Goal: Book appointment/travel/reservation

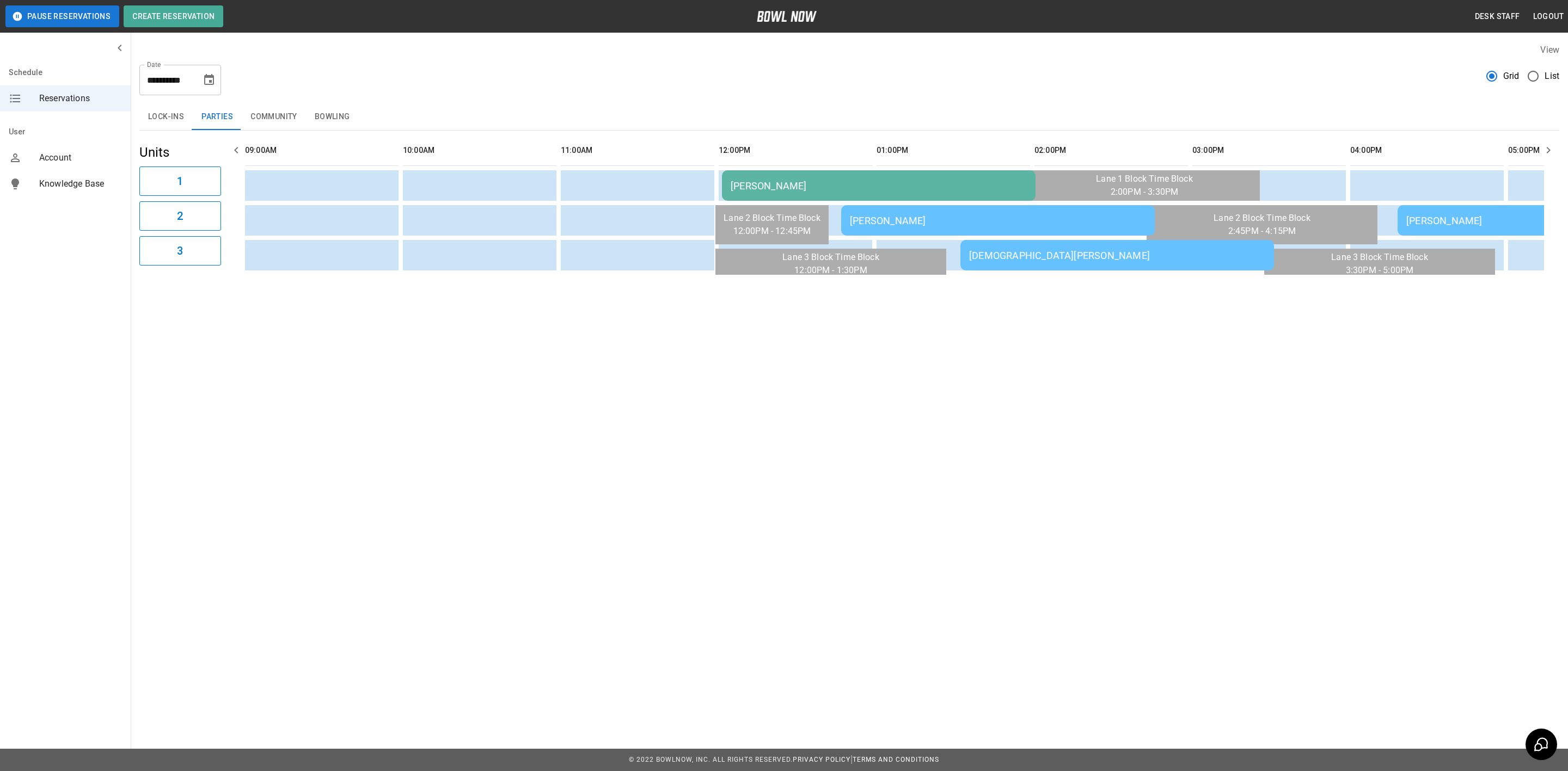
scroll to position [0, 1263]
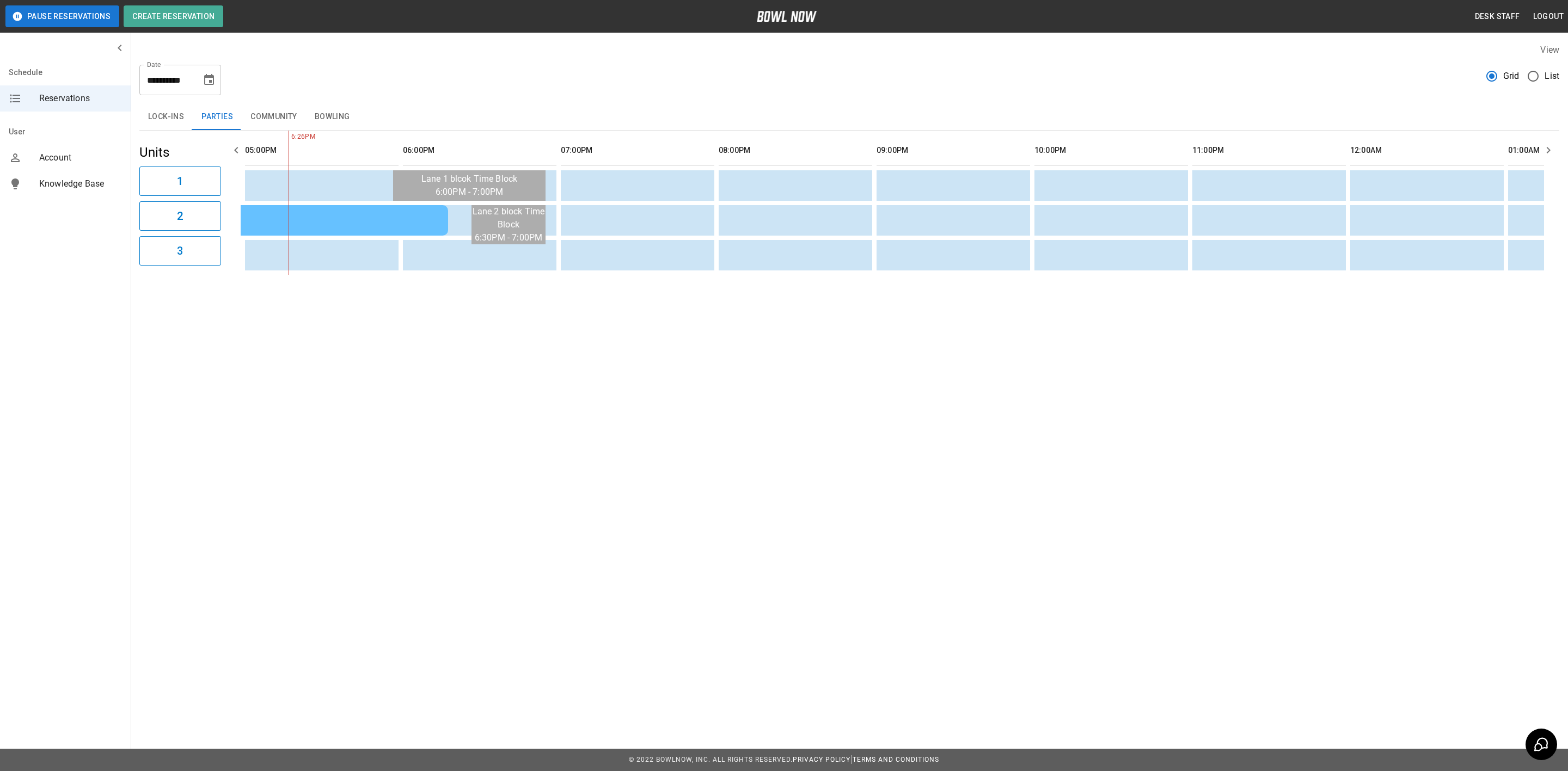
click at [317, 121] on button "Bowling" at bounding box center [332, 117] width 53 height 26
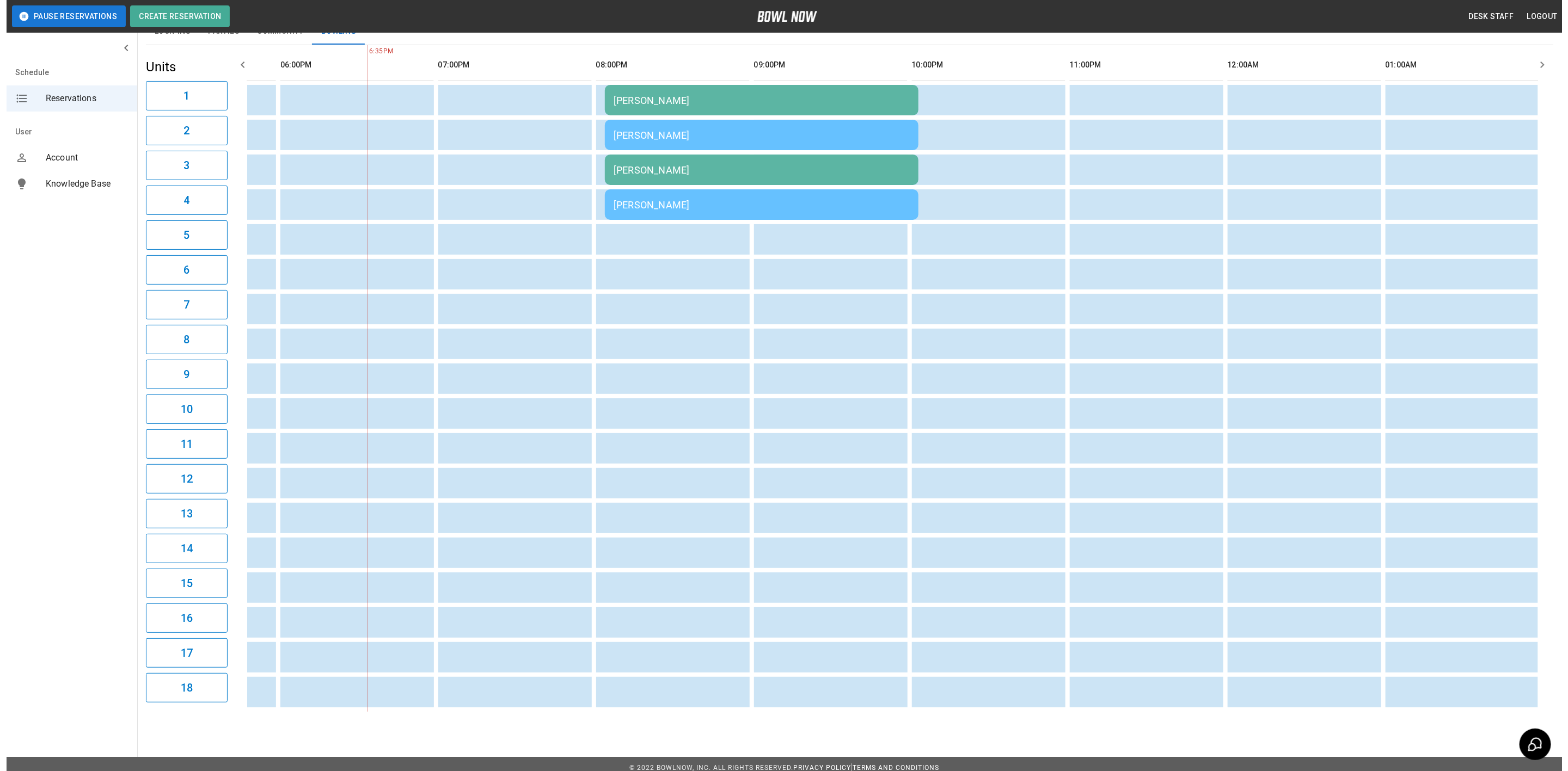
scroll to position [0, 0]
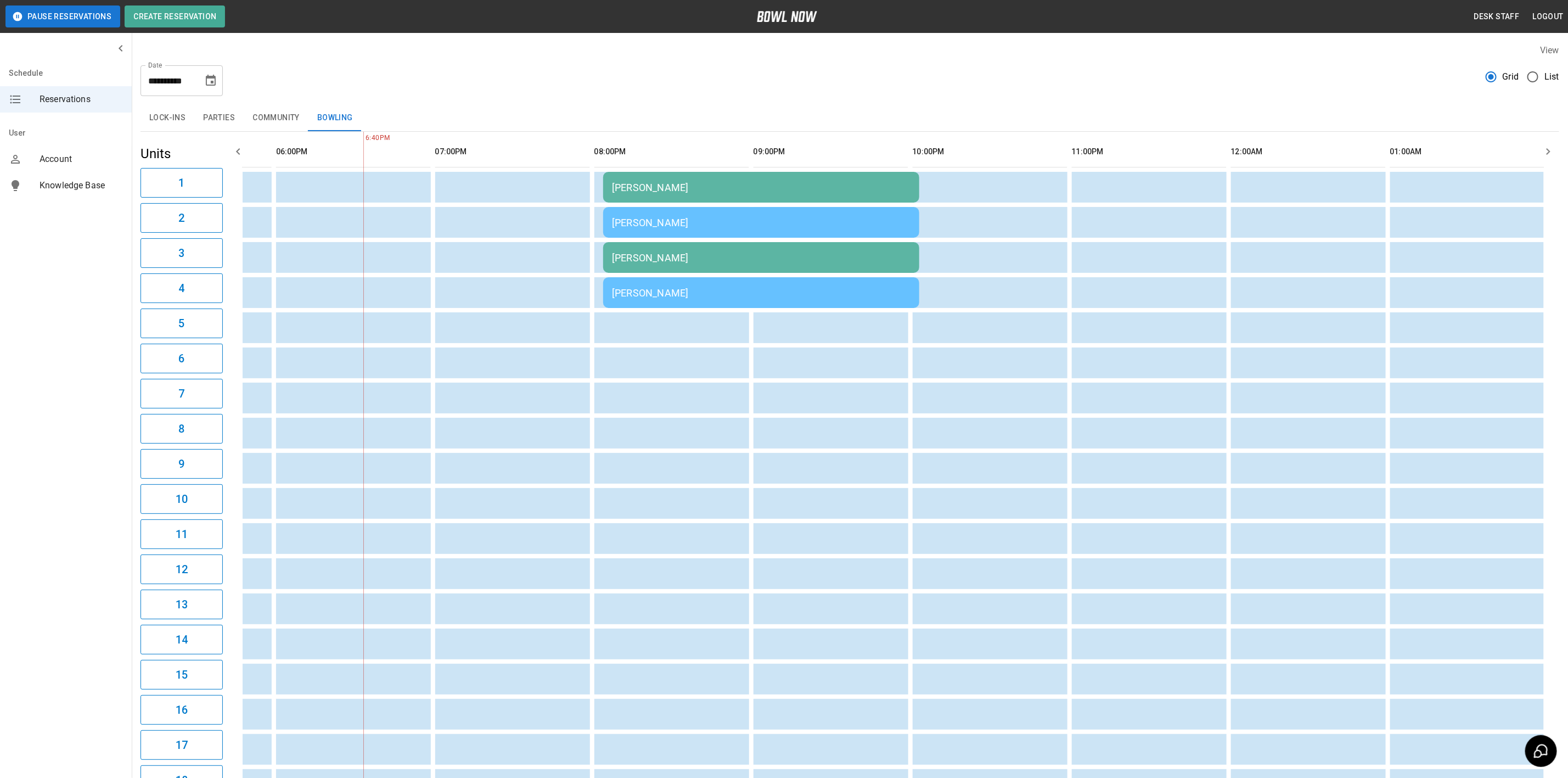
click at [221, 90] on div "**********" at bounding box center [182, 80] width 82 height 31
click at [215, 86] on icon "Choose date, selected date is Oct 11, 2025" at bounding box center [210, 80] width 13 height 13
click at [207, 178] on button "10" at bounding box center [212, 180] width 20 height 20
type input "**********"
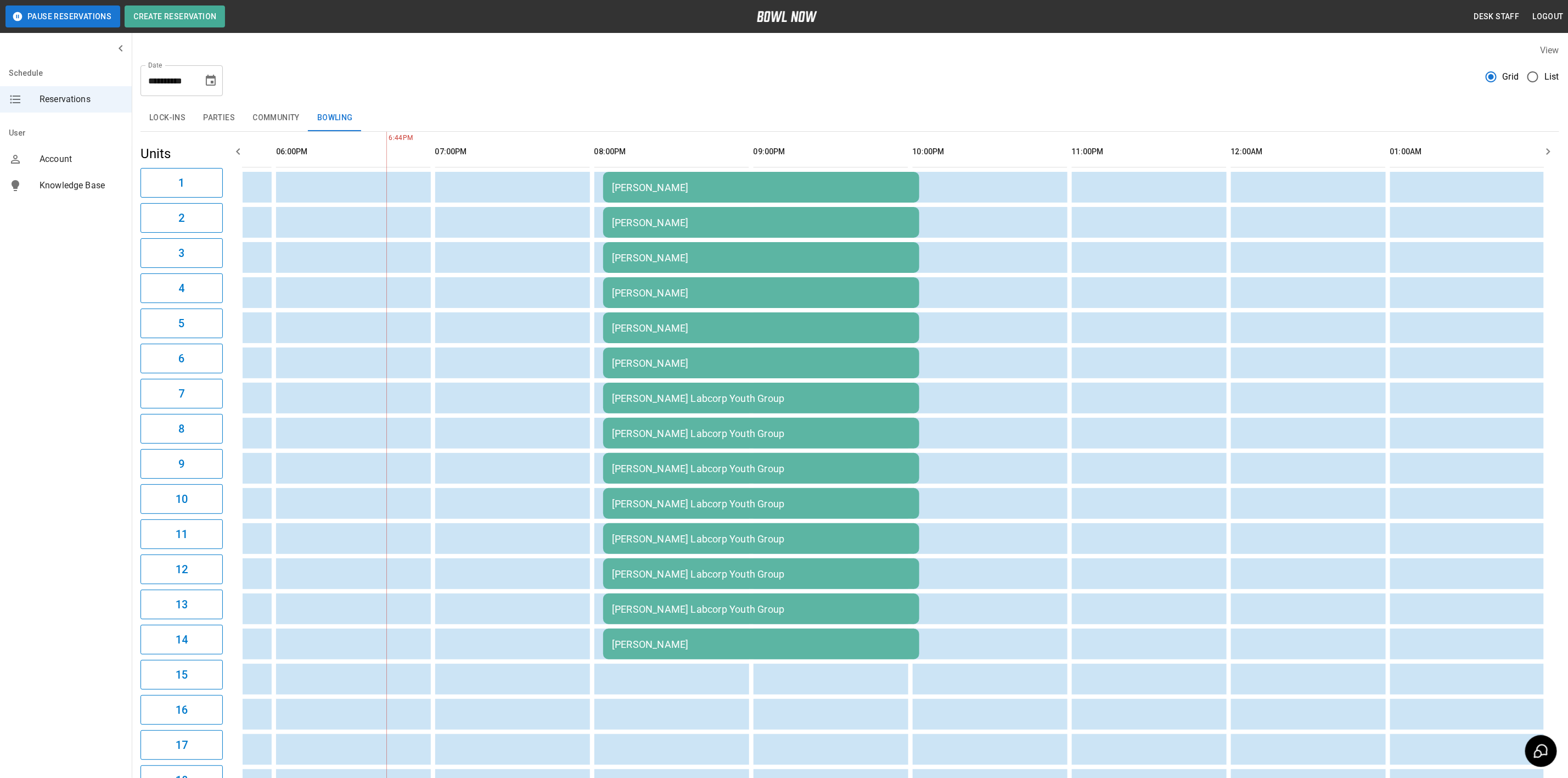
click at [654, 174] on td "[PERSON_NAME]" at bounding box center [761, 187] width 316 height 31
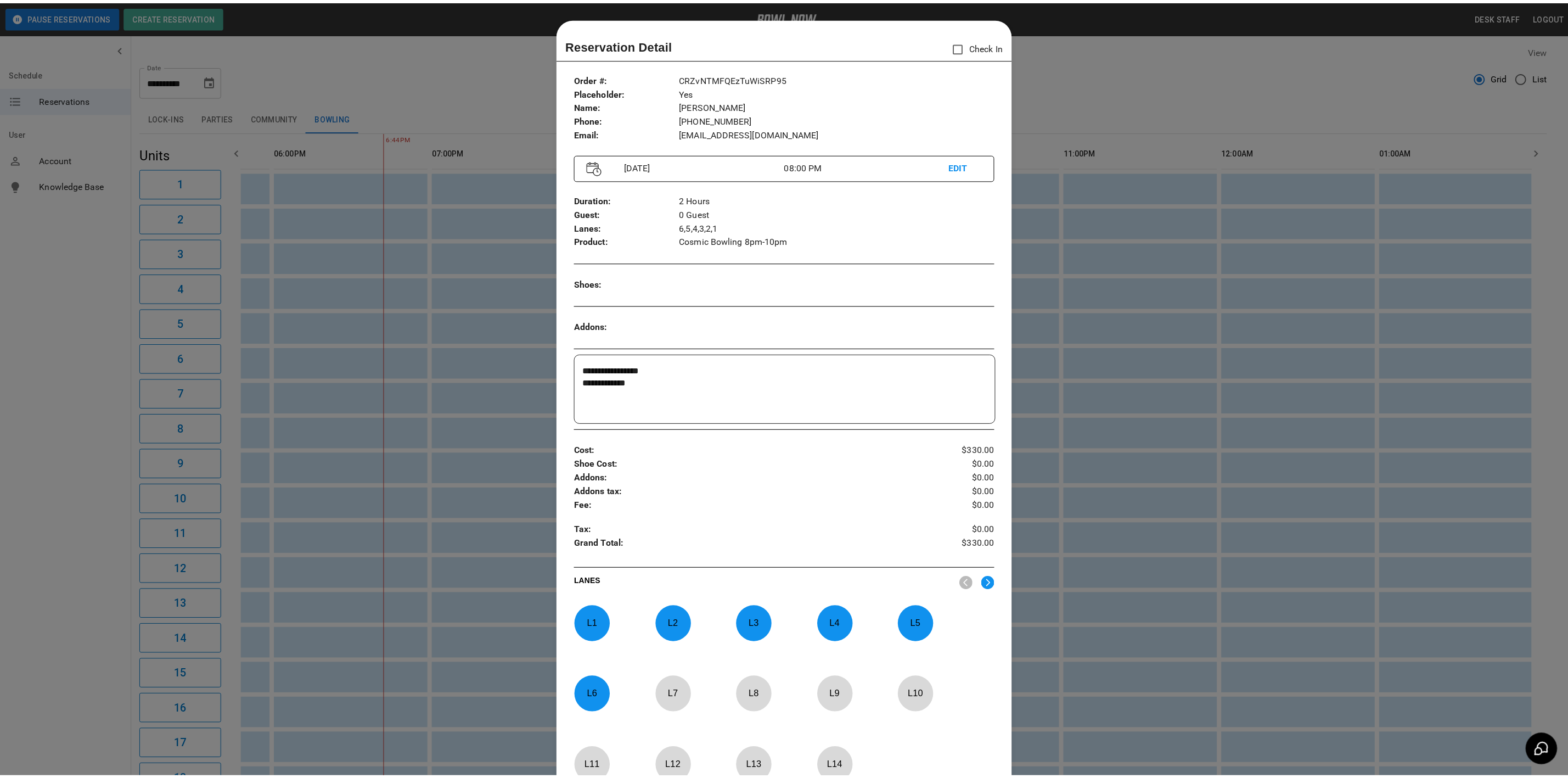
scroll to position [17, 0]
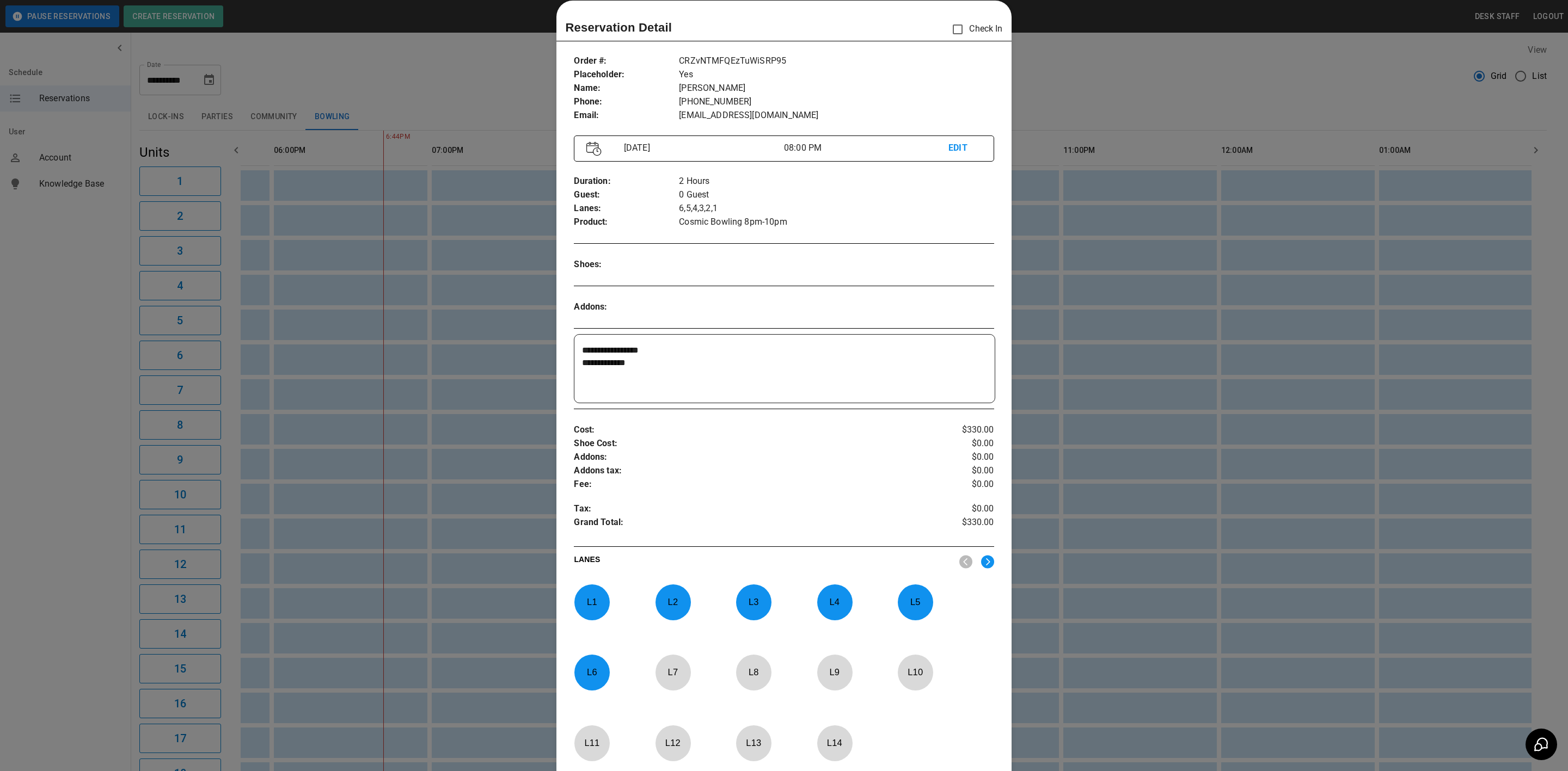
drag, startPoint x: 686, startPoint y: 99, endPoint x: 793, endPoint y: 96, distance: 107.0
click at [793, 96] on p "[PHONE_NUMBER]" at bounding box center [836, 102] width 315 height 13
click at [1080, 85] on div at bounding box center [784, 385] width 1568 height 771
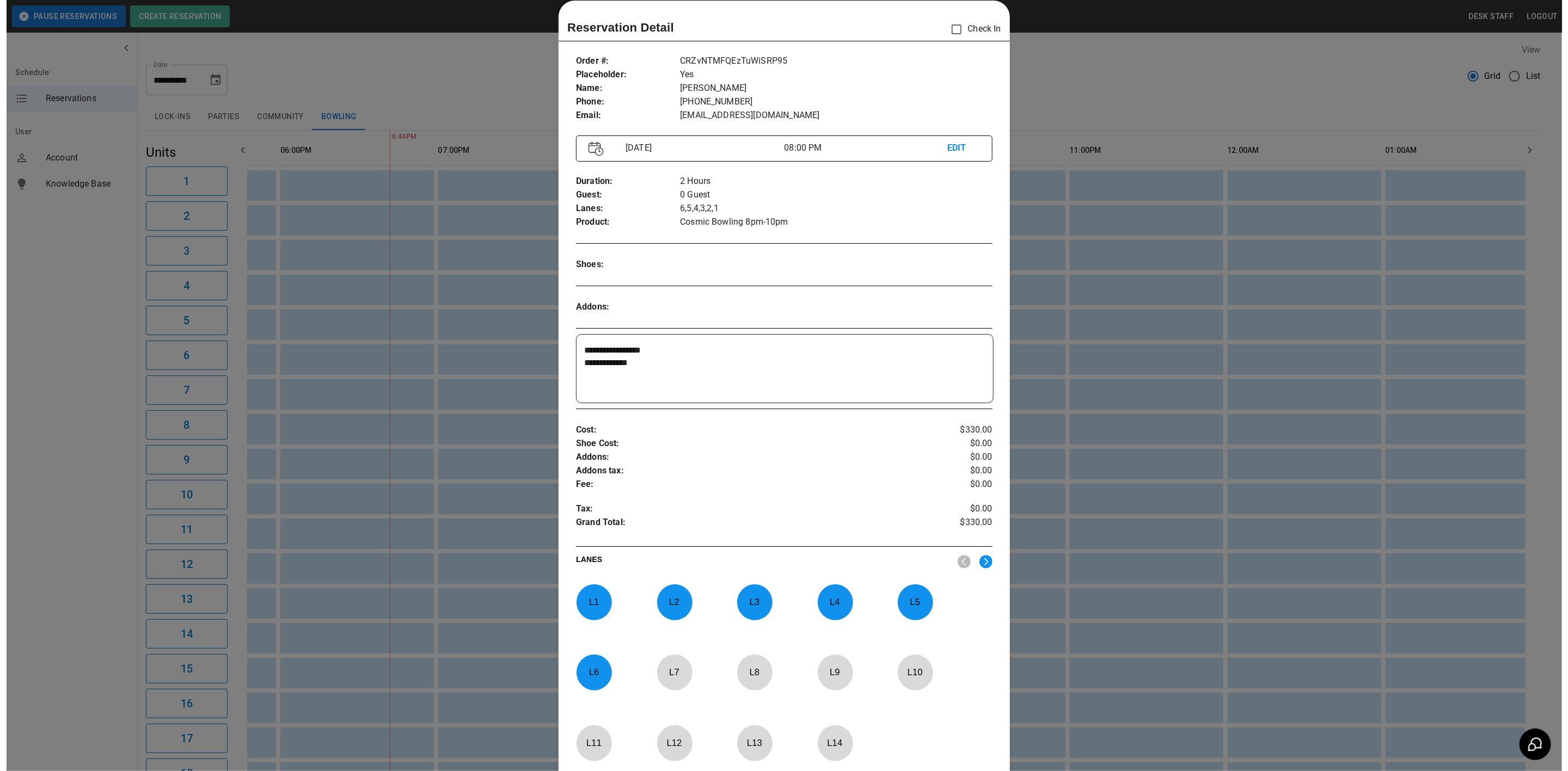
scroll to position [0, 1384]
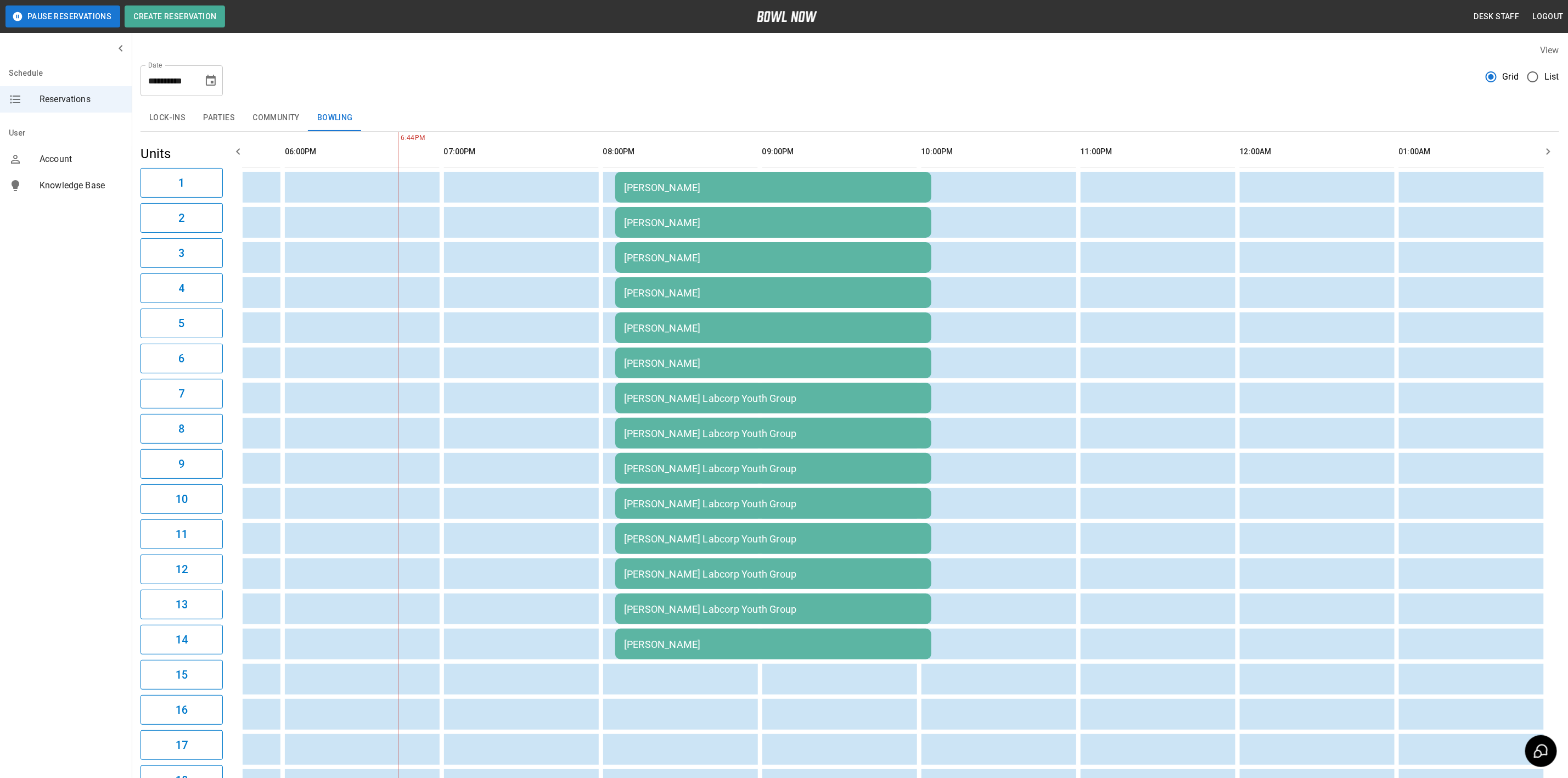
click at [663, 189] on div "[PERSON_NAME]" at bounding box center [773, 187] width 299 height 12
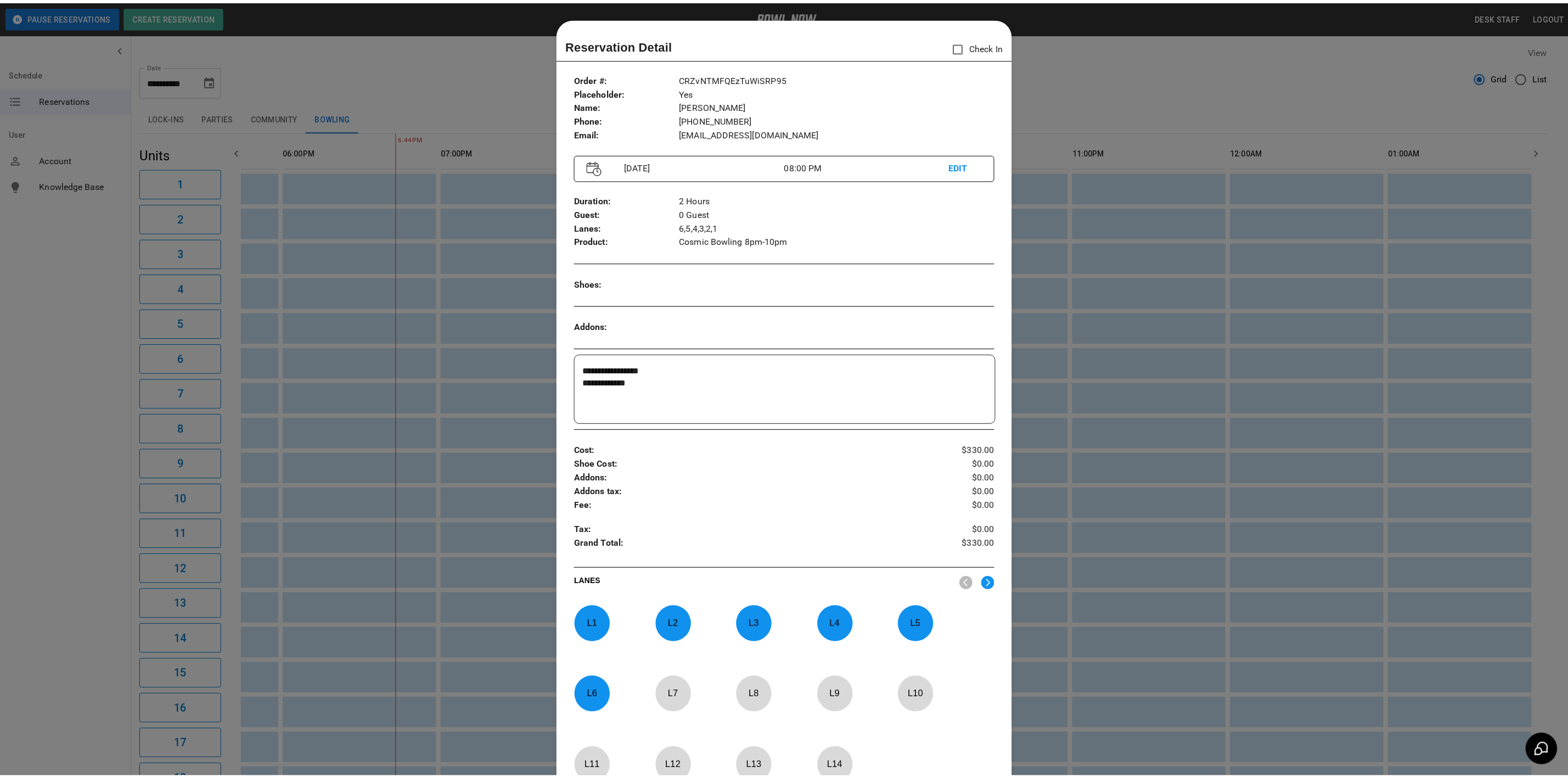
scroll to position [17, 0]
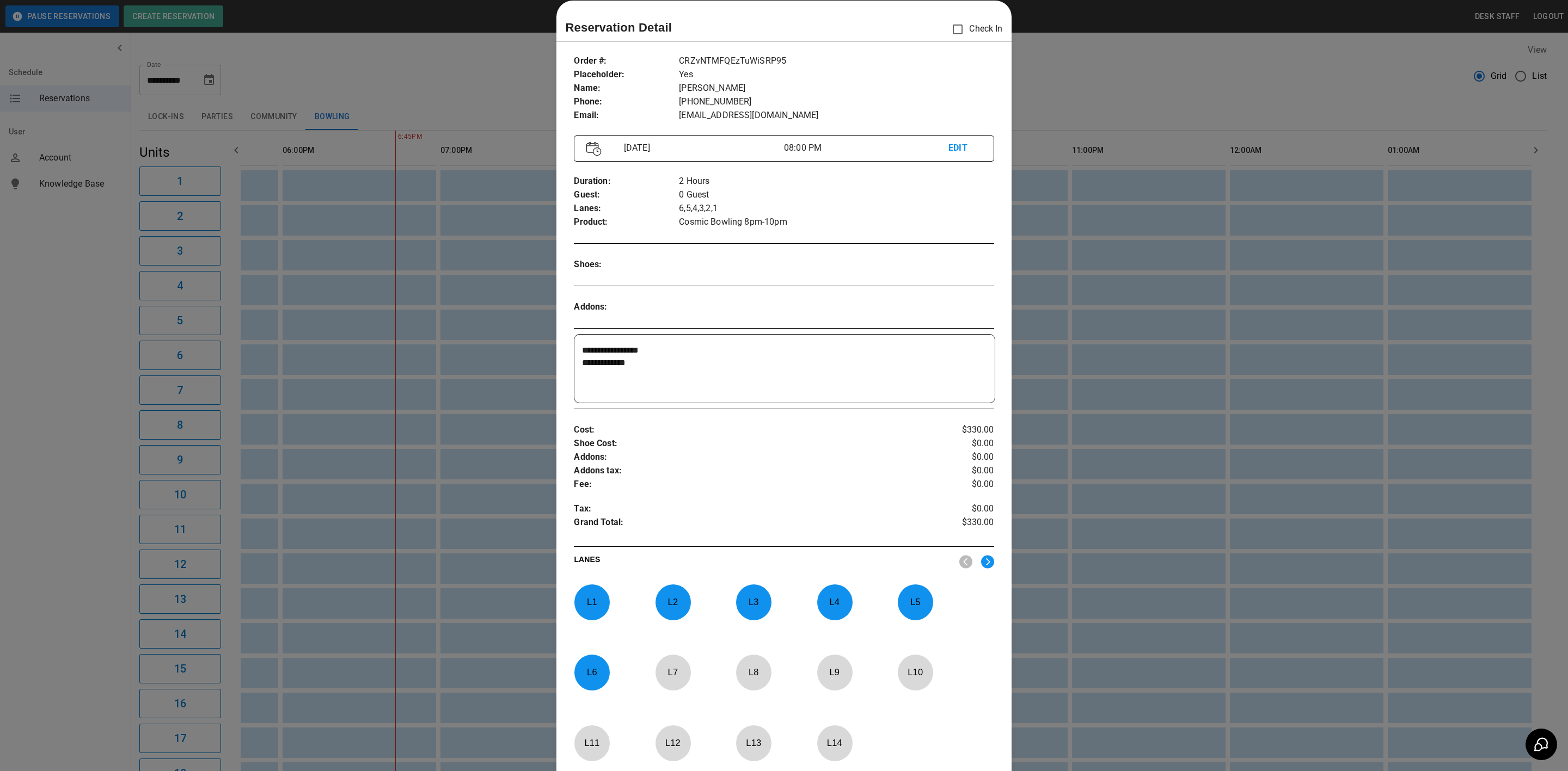
click at [390, 51] on div at bounding box center [784, 385] width 1568 height 771
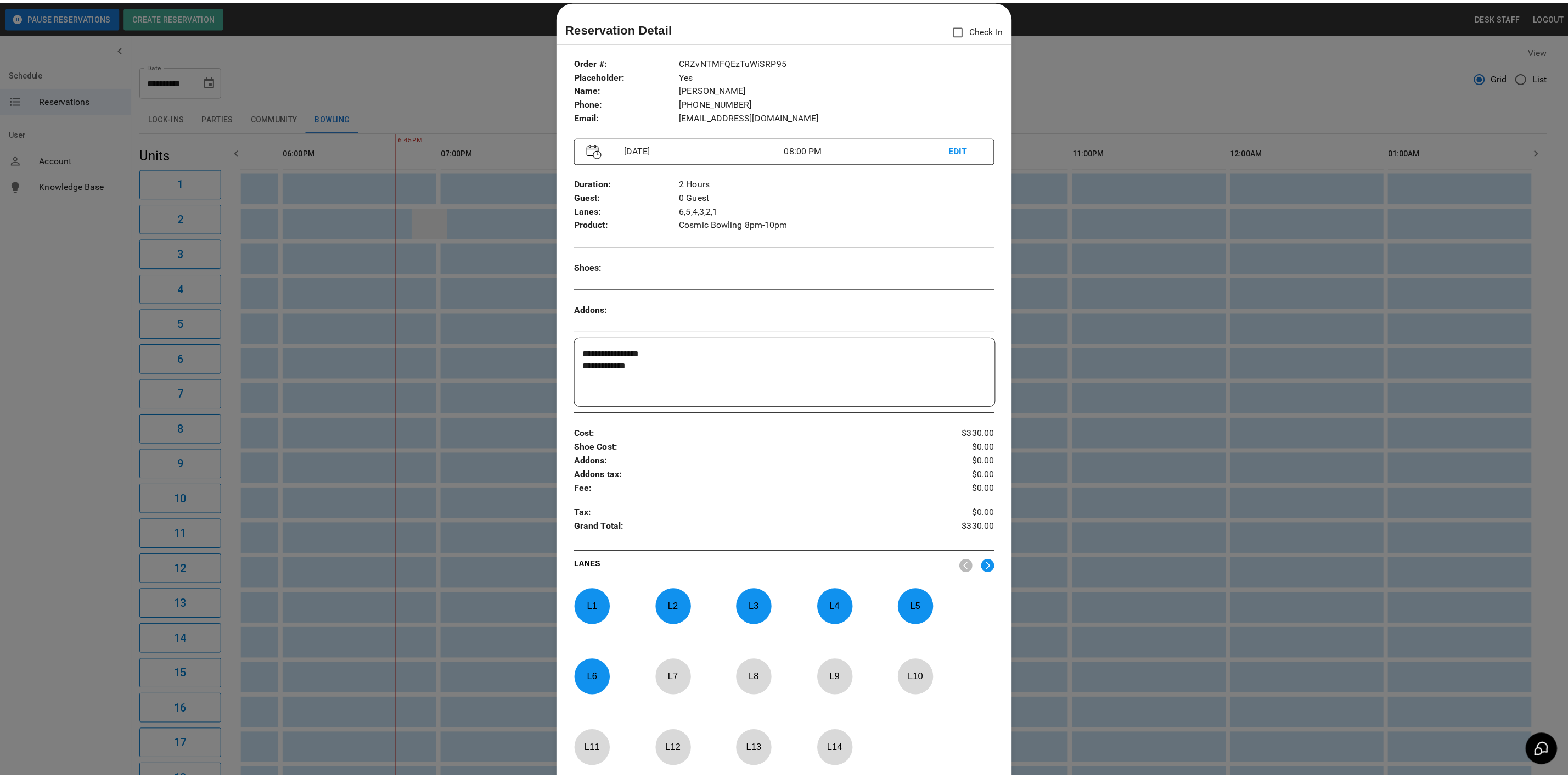
scroll to position [0, 1358]
